Goal: Information Seeking & Learning: Learn about a topic

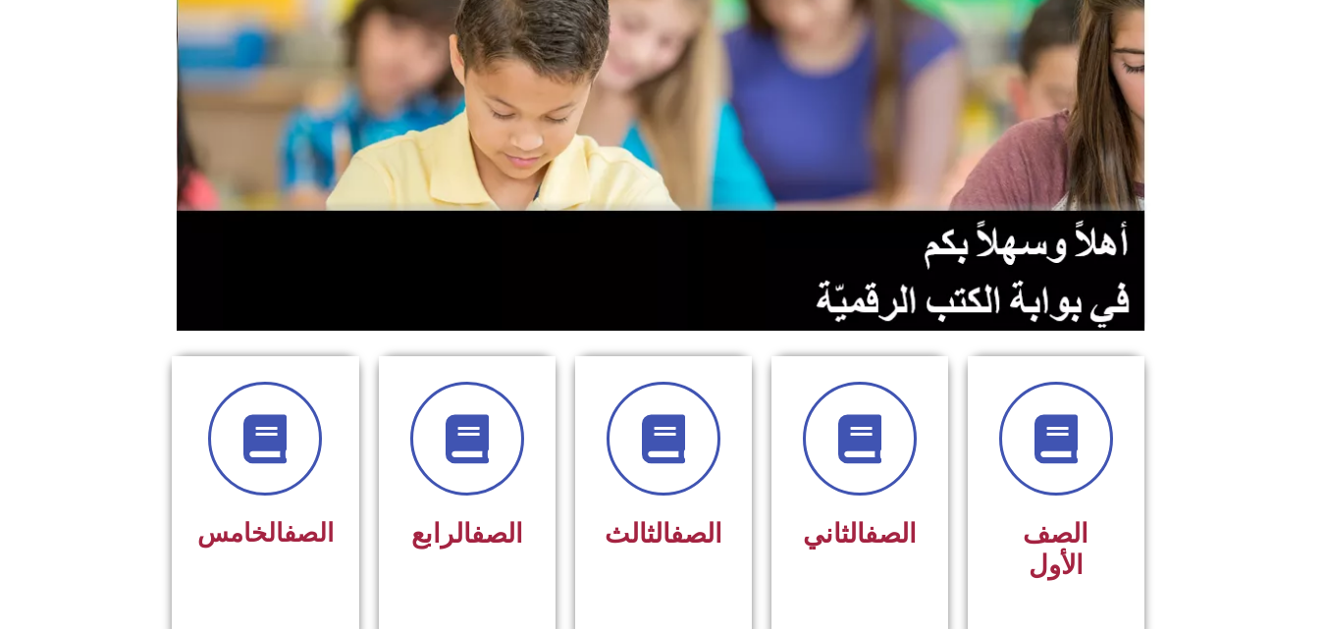
scroll to position [196, 0]
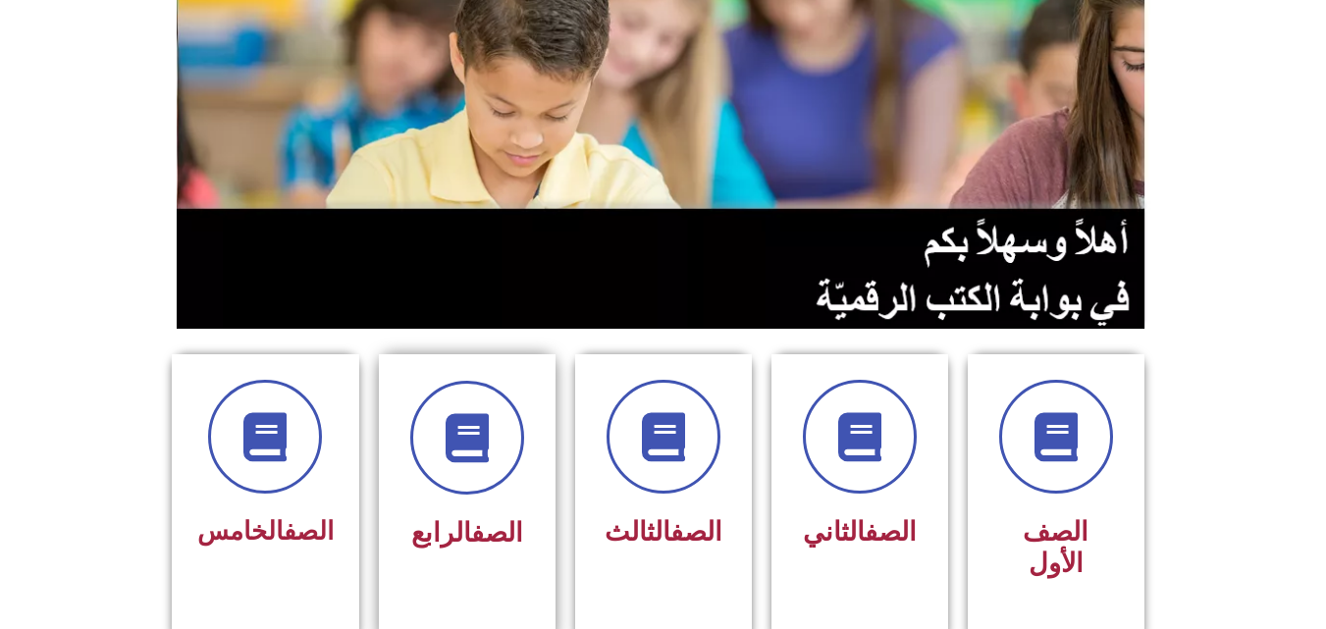
click at [524, 517] on h3 "الصف الرابع" at bounding box center [467, 532] width 124 height 31
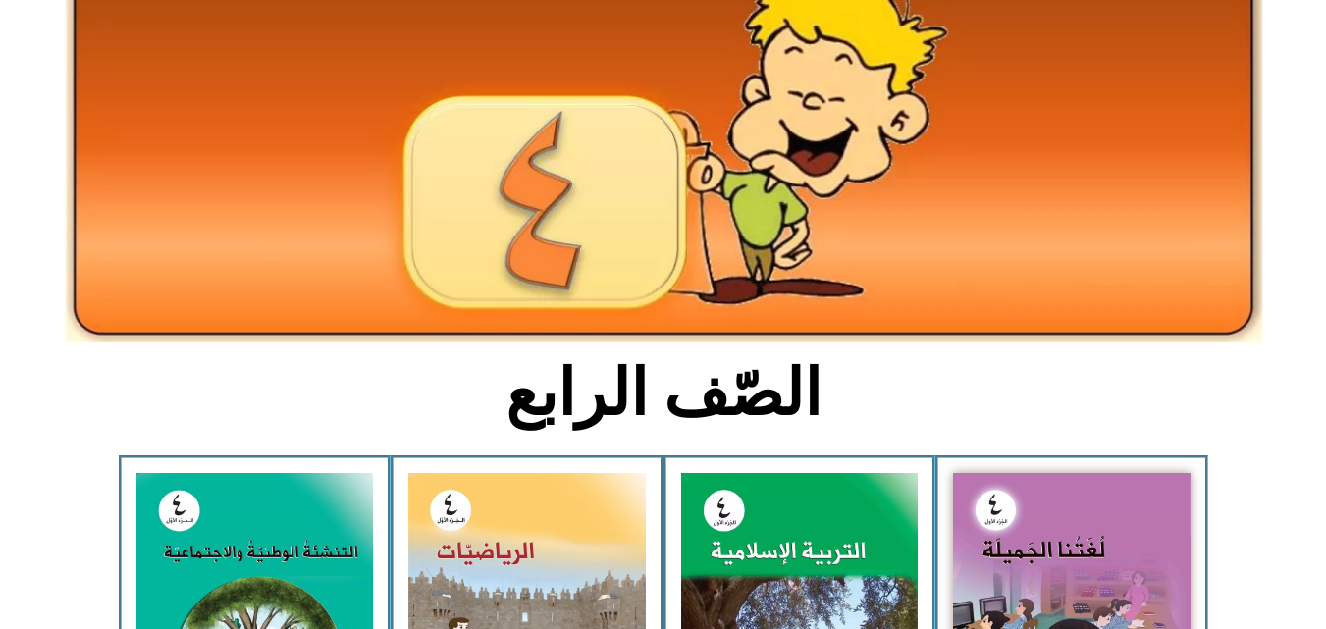
scroll to position [157, 0]
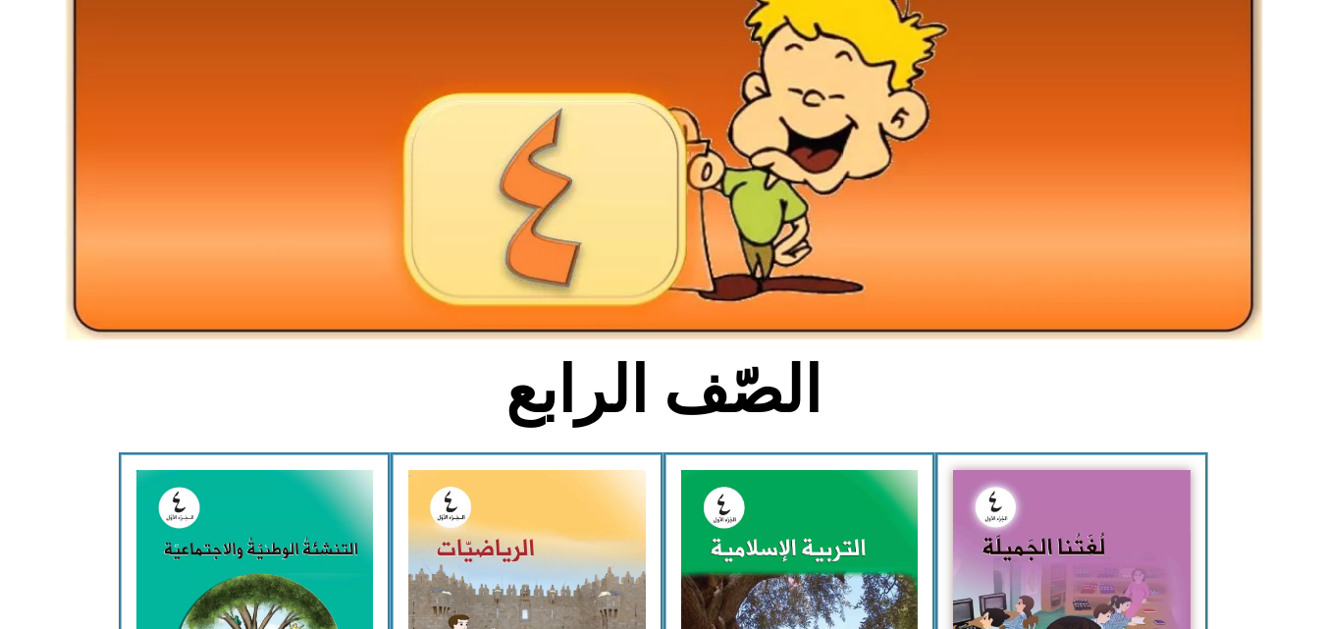
click at [524, 517] on img at bounding box center [527, 618] width 238 height 297
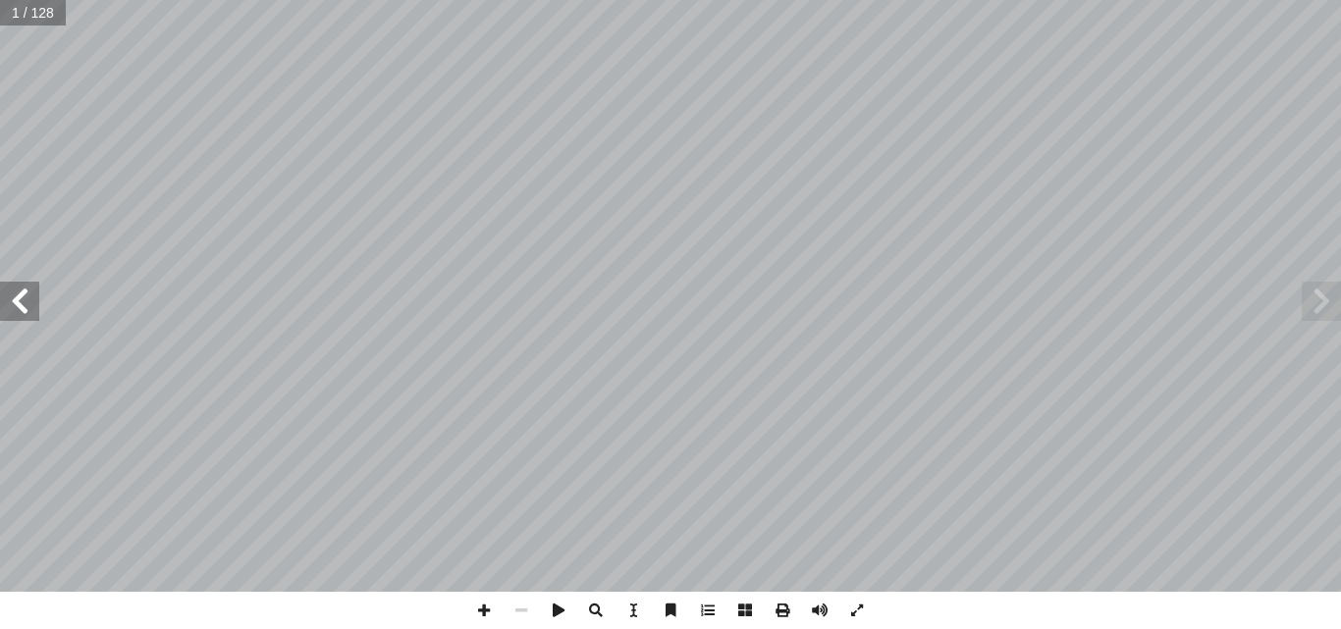
click at [2, 297] on span at bounding box center [19, 301] width 39 height 39
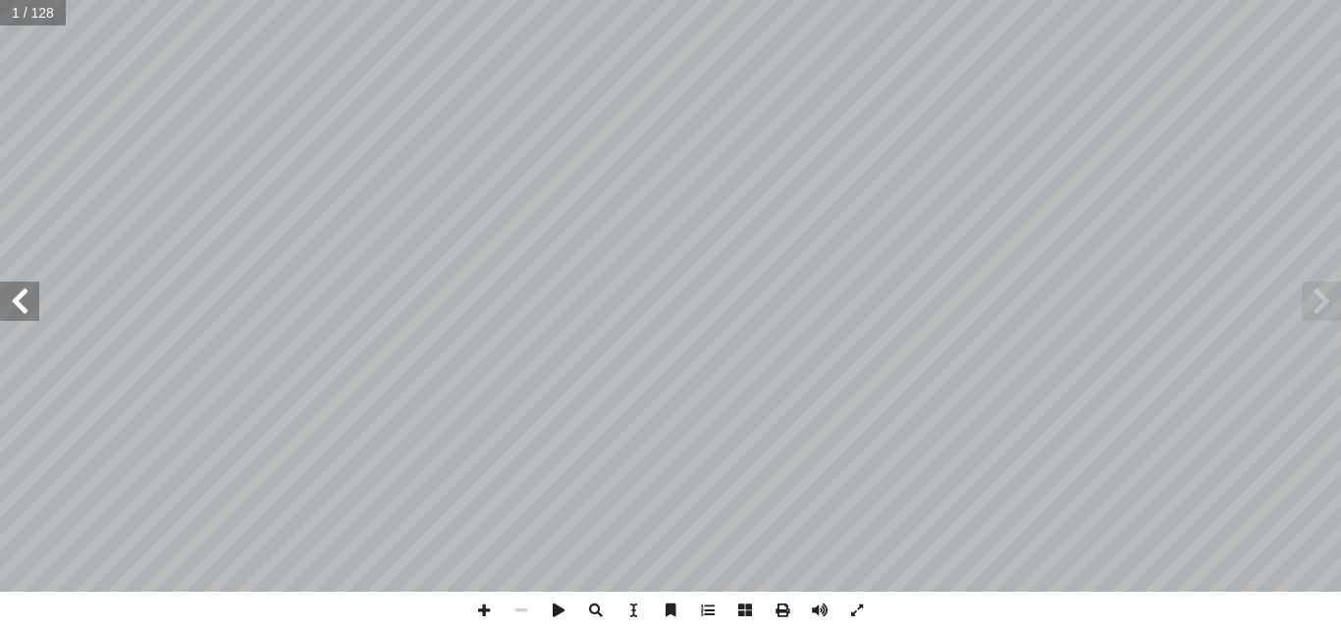
click at [2, 297] on span at bounding box center [19, 301] width 39 height 39
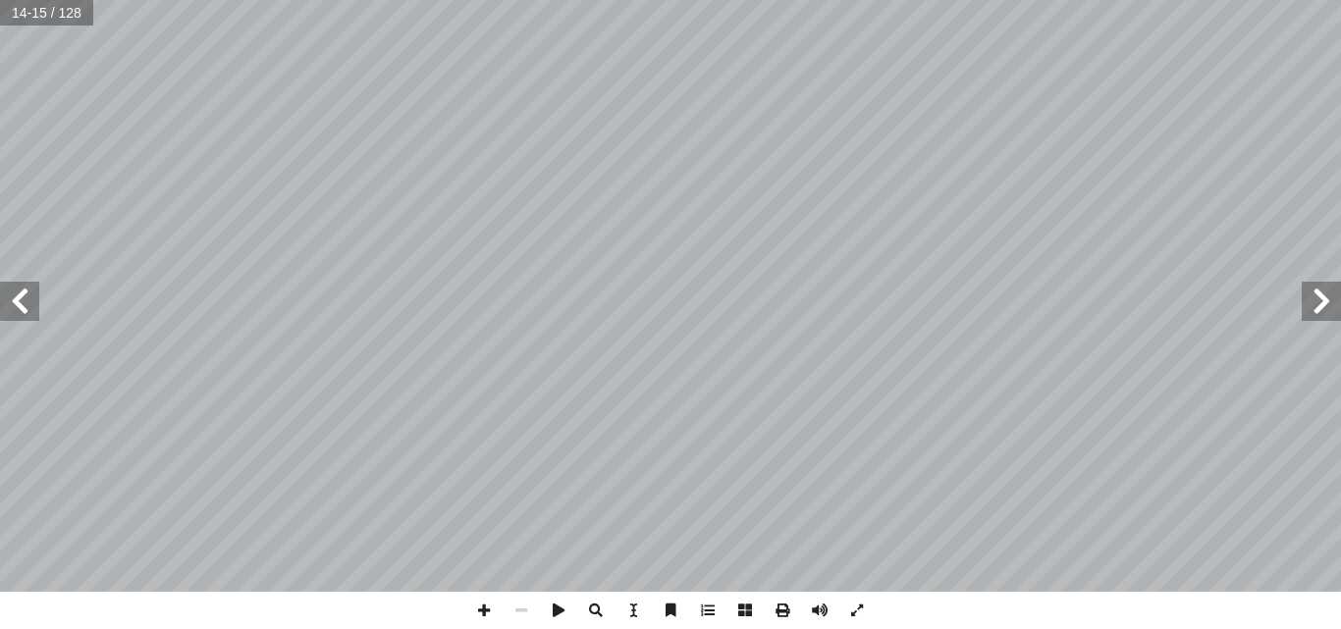
click at [2, 297] on span at bounding box center [19, 301] width 39 height 39
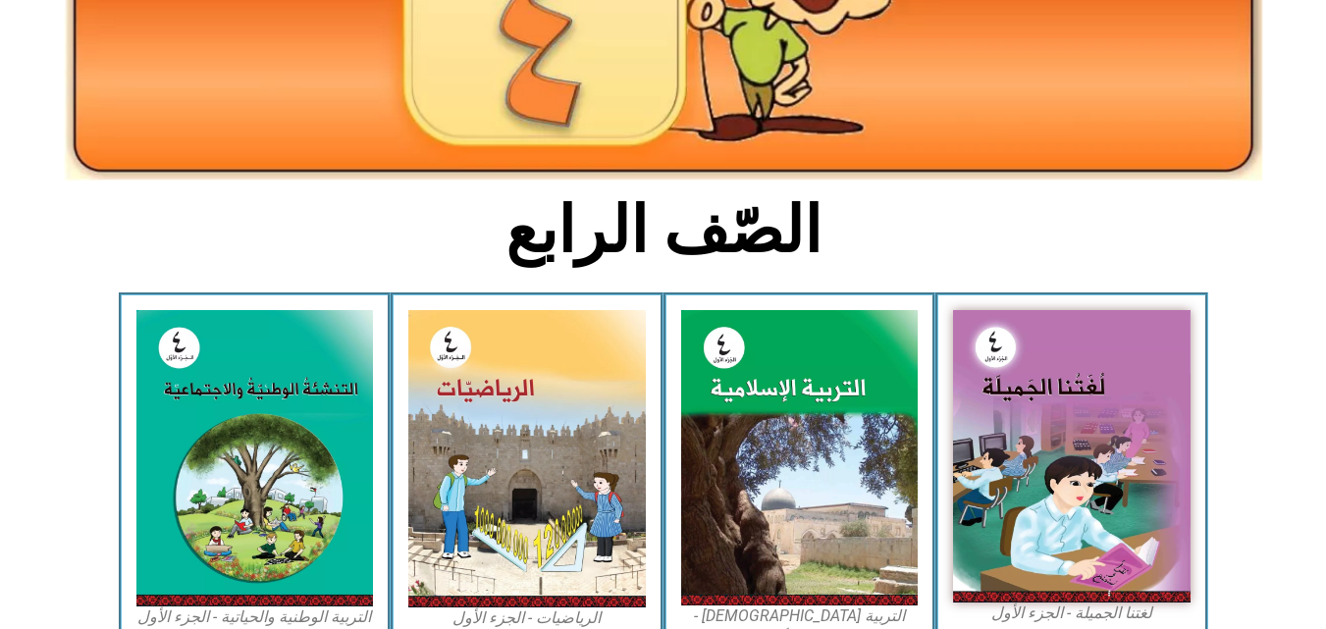
scroll to position [407, 0]
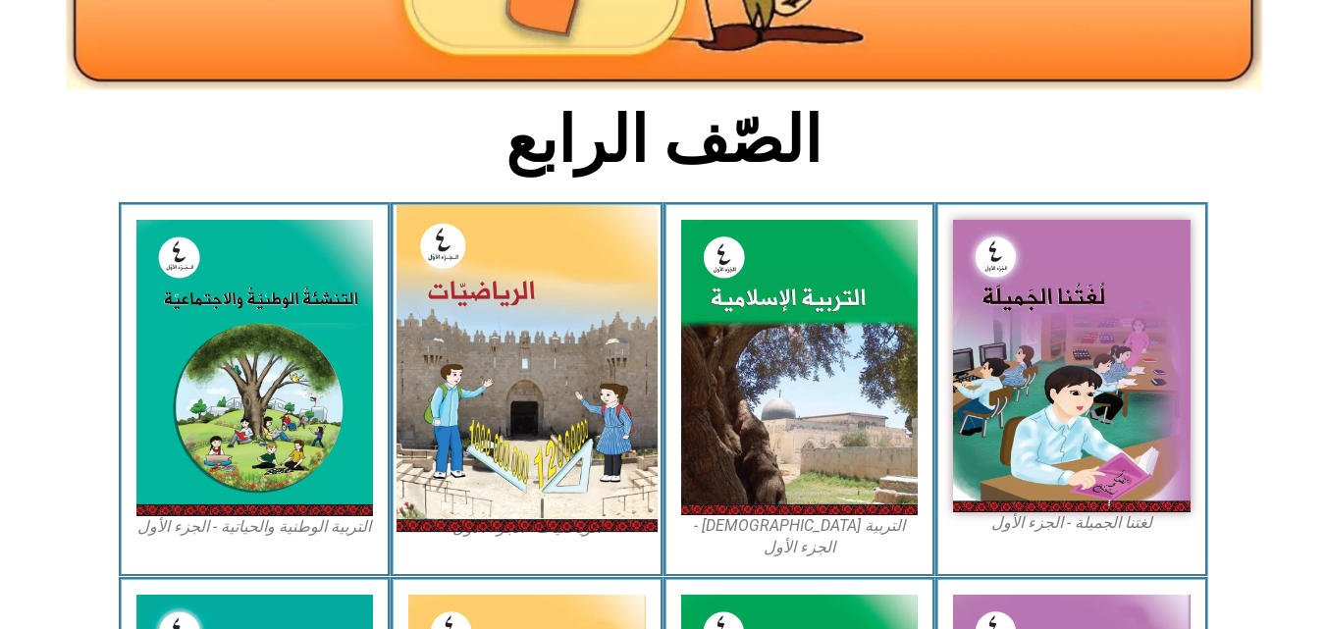
click at [495, 354] on img at bounding box center [527, 368] width 261 height 327
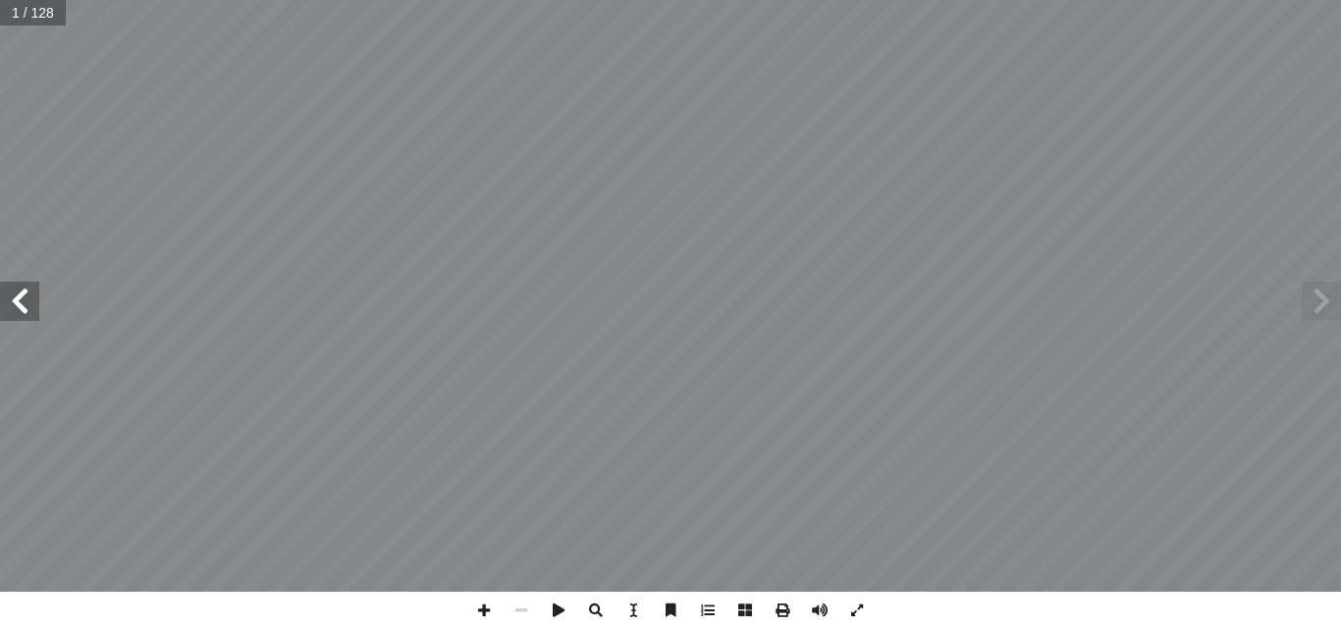
click at [495, 360] on div at bounding box center [670, 296] width 1341 height 592
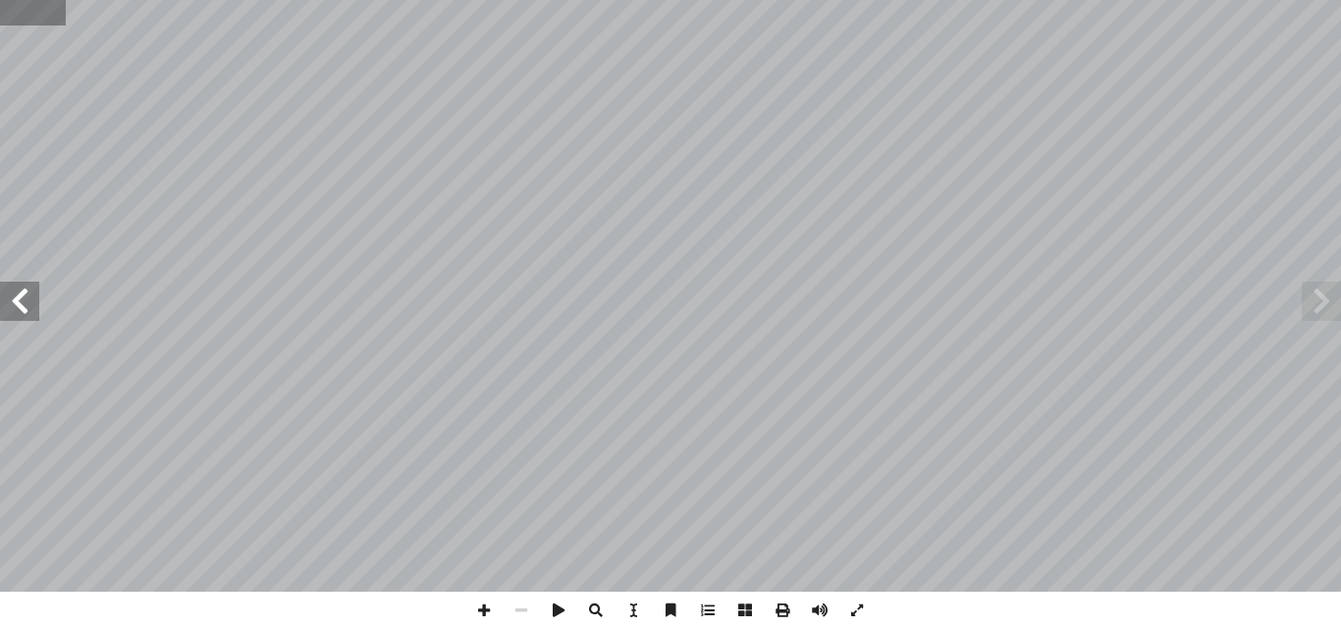
click at [34, 25] on input "text" at bounding box center [33, 13] width 66 height 26
type input "**"
click at [12, 313] on span at bounding box center [19, 301] width 39 height 39
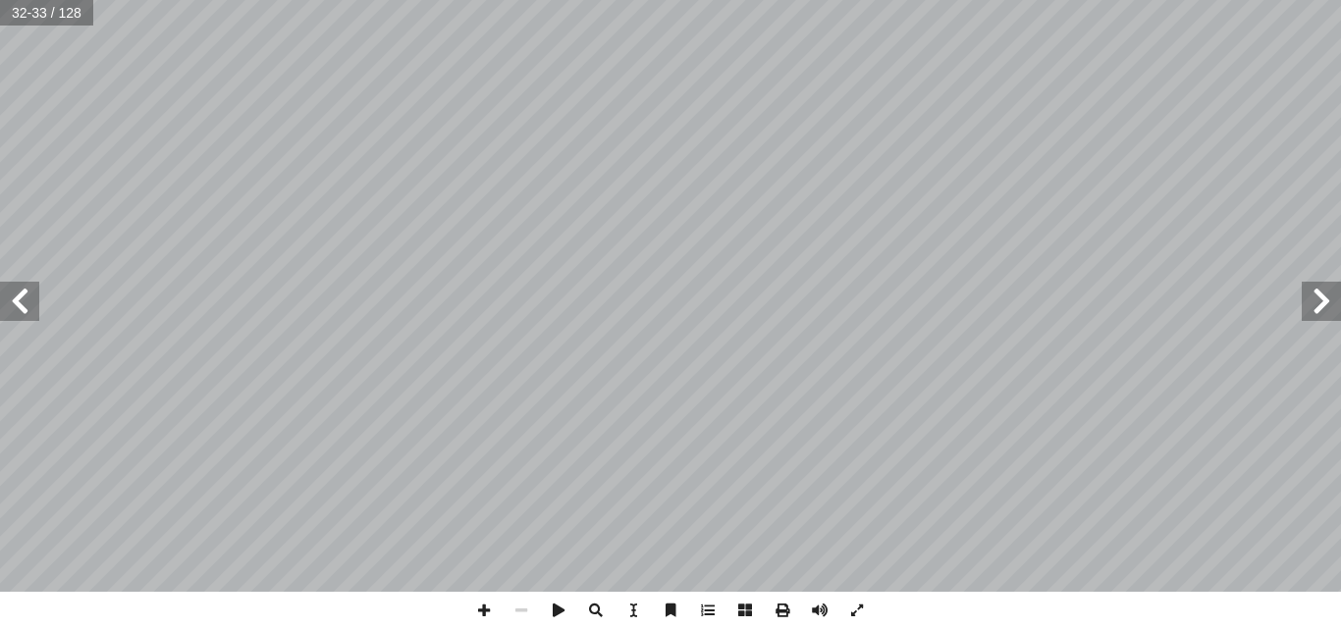
click at [12, 313] on span at bounding box center [19, 301] width 39 height 39
click at [1335, 292] on span at bounding box center [1321, 301] width 39 height 39
click at [12, 311] on span at bounding box center [19, 301] width 39 height 39
